Goal: Submit feedback/report problem: Submit feedback/report problem

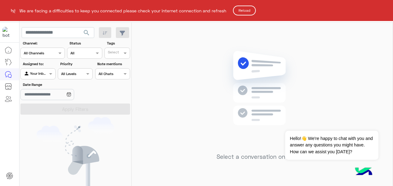
click at [252, 12] on button "Reload" at bounding box center [244, 11] width 23 height 10
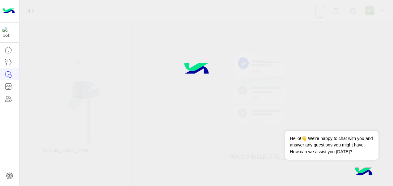
click at [302, 73] on div at bounding box center [196, 93] width 393 height 186
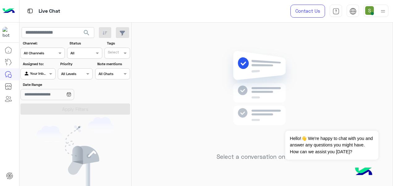
click at [381, 10] on img at bounding box center [383, 11] width 8 height 8
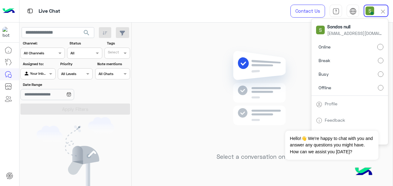
click at [362, 89] on label "Offline" at bounding box center [349, 87] width 67 height 11
